Goal: Use online tool/utility: Utilize a website feature to perform a specific function

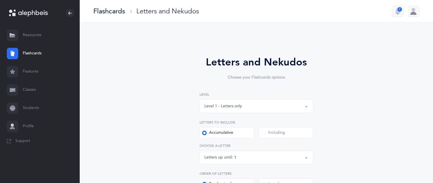
select select "83"
select select "single"
select select "14404"
drag, startPoint x: 308, startPoint y: 157, endPoint x: 304, endPoint y: 158, distance: 3.8
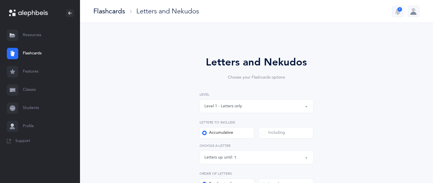
click at [304, 158] on button "Letters up until: ךּ" at bounding box center [257, 158] width 114 height 14
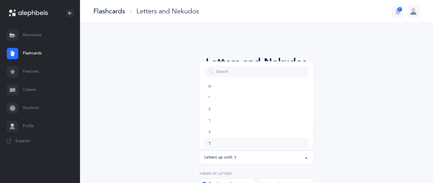
click at [297, 146] on link "ך" at bounding box center [256, 143] width 104 height 11
select select "11"
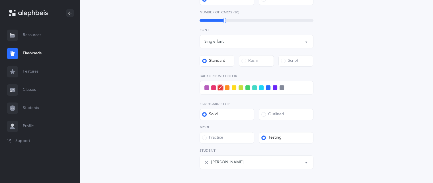
scroll to position [184, 0]
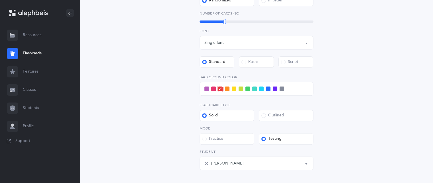
click at [299, 167] on div "[PERSON_NAME]" at bounding box center [259, 164] width 97 height 10
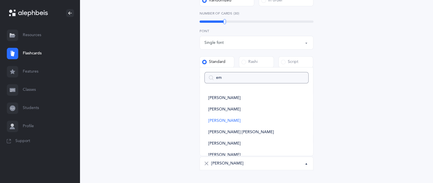
type input "emm"
select select
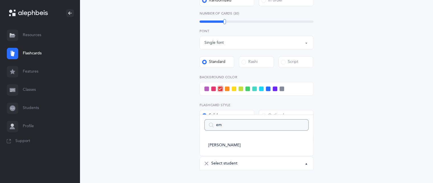
type input "eme"
select select
type input "em"
select select
type input "em"
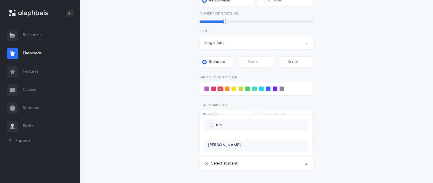
click at [235, 146] on span "[PERSON_NAME]" at bounding box center [224, 145] width 32 height 5
select select "14406"
click at [338, 149] on div "Letters and Nekudos Choose your Flashcards options Level 1 - Letters only Level…" at bounding box center [257, 37] width 260 height 365
